Goal: Information Seeking & Learning: Learn about a topic

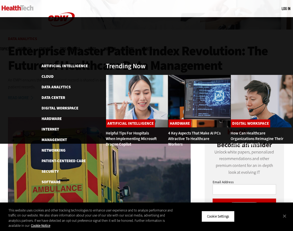
scroll to position [132, 0]
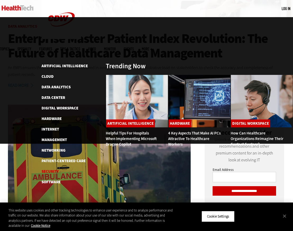
click at [53, 169] on link "Security" at bounding box center [49, 171] width 17 height 5
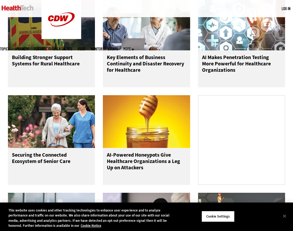
scroll to position [739, 0]
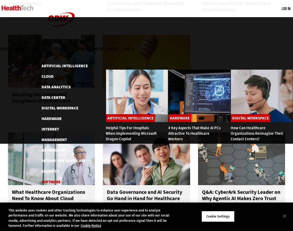
click at [50, 180] on link "Software" at bounding box center [50, 182] width 19 height 5
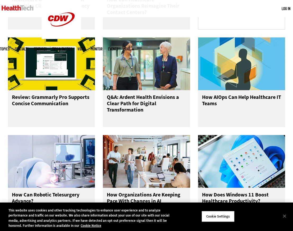
scroll to position [766, 0]
